Goal: Navigation & Orientation: Find specific page/section

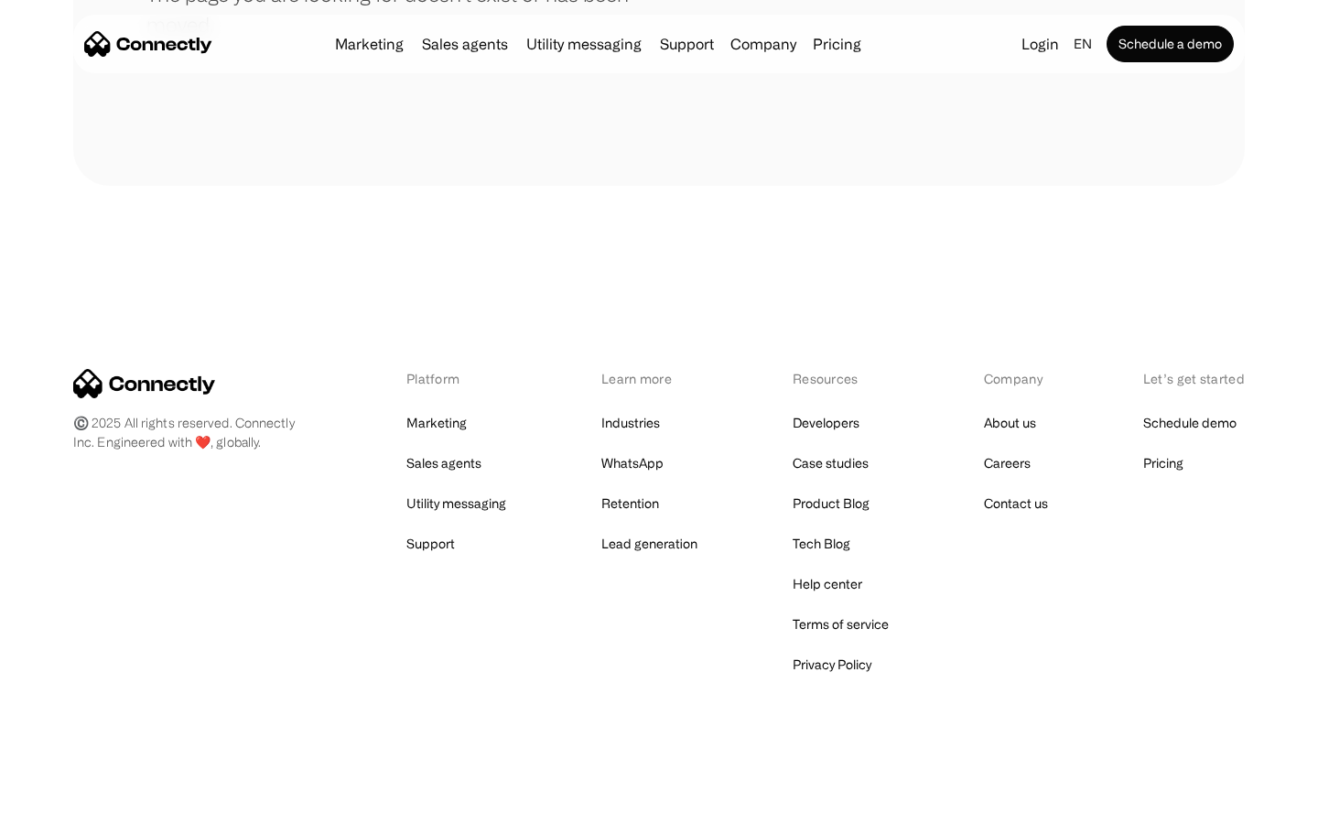
scroll to position [334, 0]
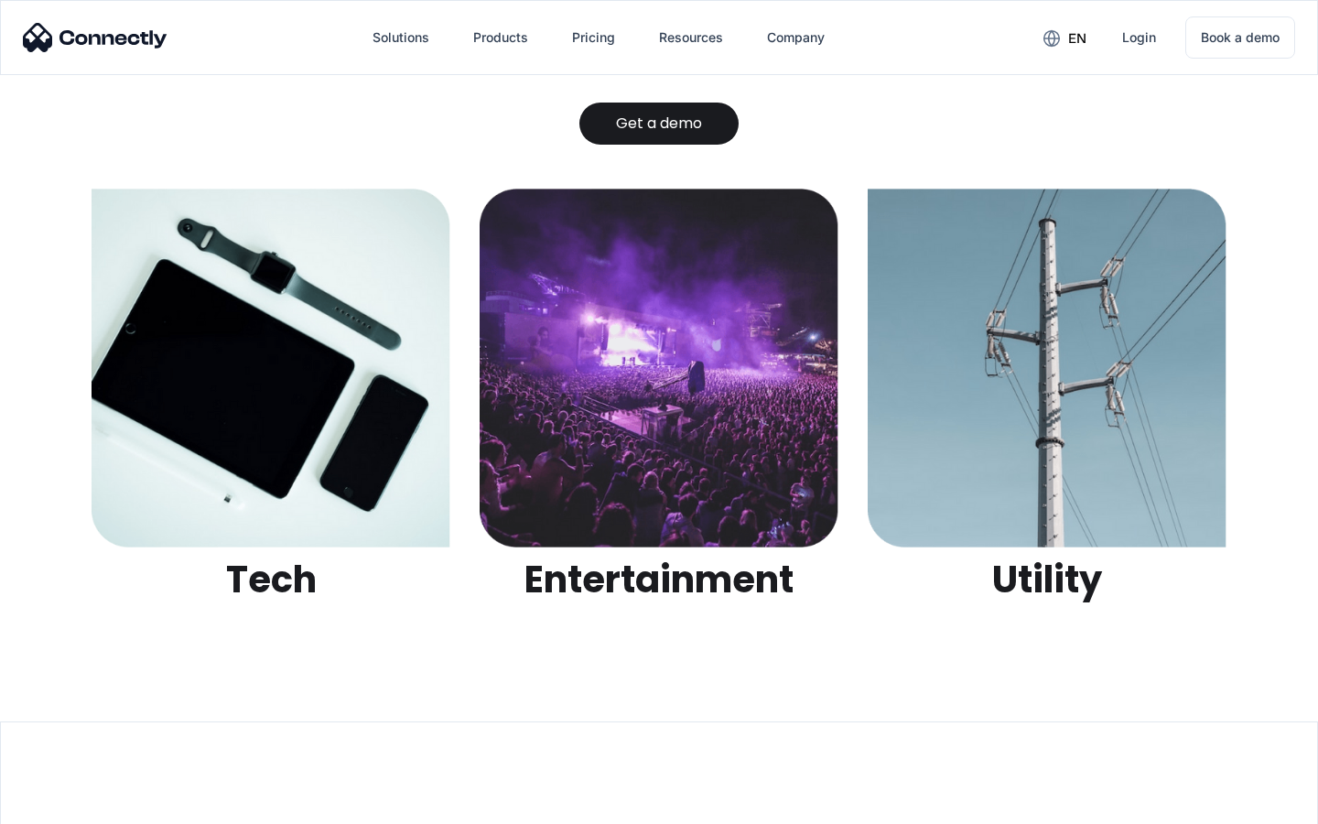
scroll to position [5776, 0]
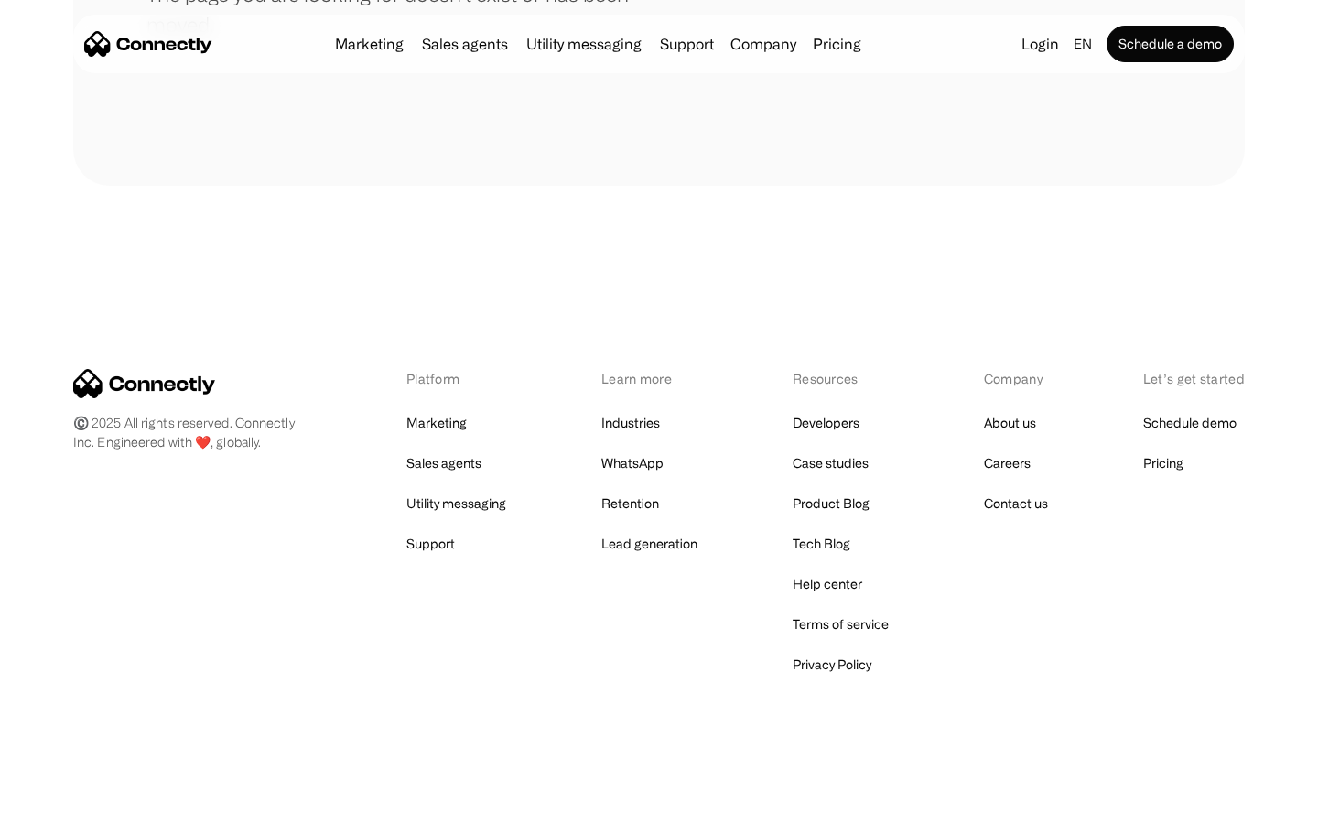
scroll to position [334, 0]
